Goal: Contribute content: Contribute content

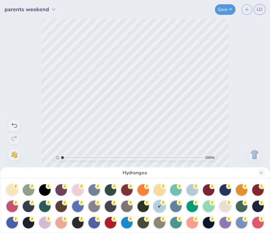
click at [224, 6] on div "Hydrangea" at bounding box center [135, 116] width 270 height 233
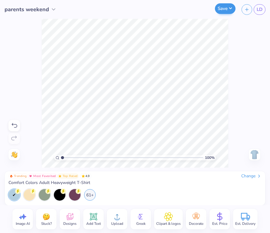
click at [220, 9] on button "Save" at bounding box center [225, 8] width 21 height 11
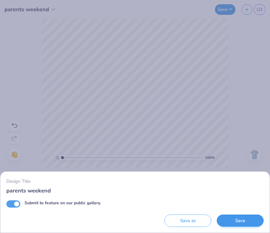
click at [234, 220] on button "Save" at bounding box center [240, 220] width 47 height 12
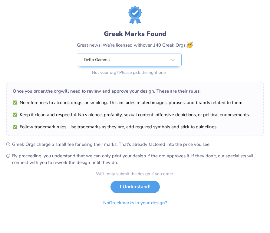
click at [144, 183] on button "I Understand!" at bounding box center [134, 187] width 49 height 12
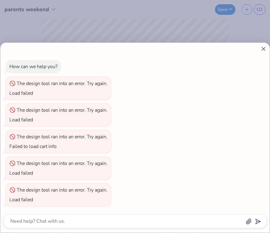
type textarea "x"
